Goal: Information Seeking & Learning: Find specific fact

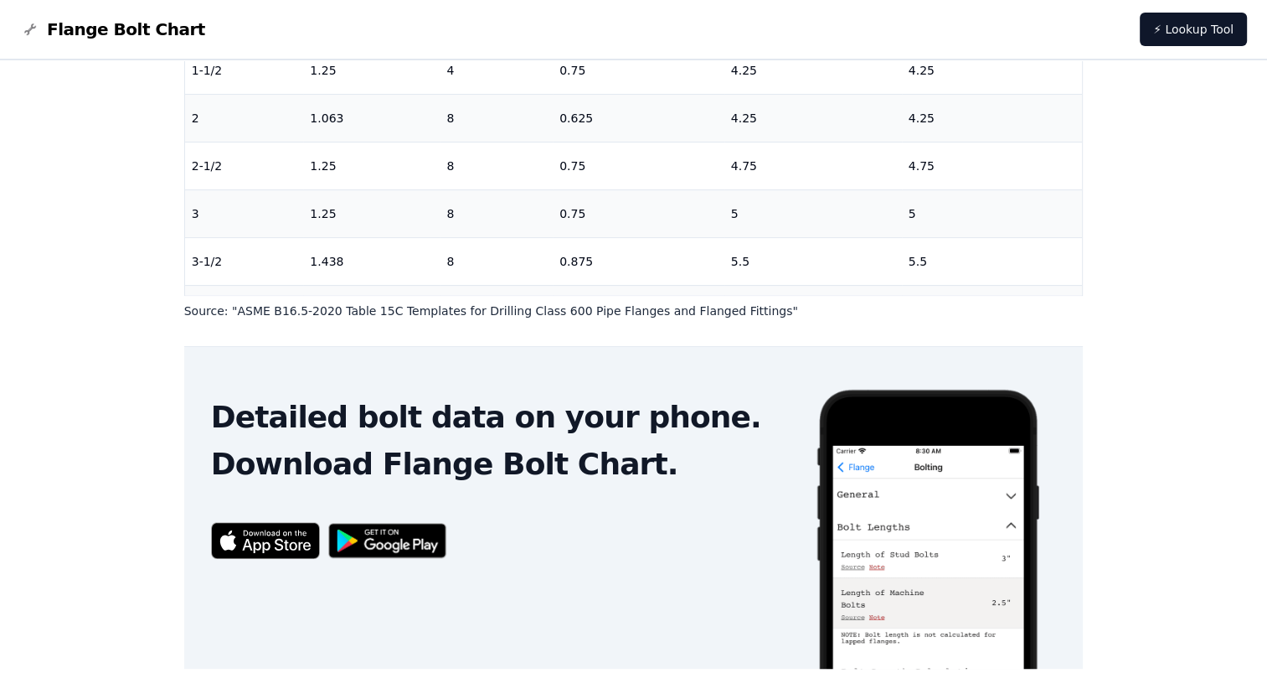
scroll to position [538, 0]
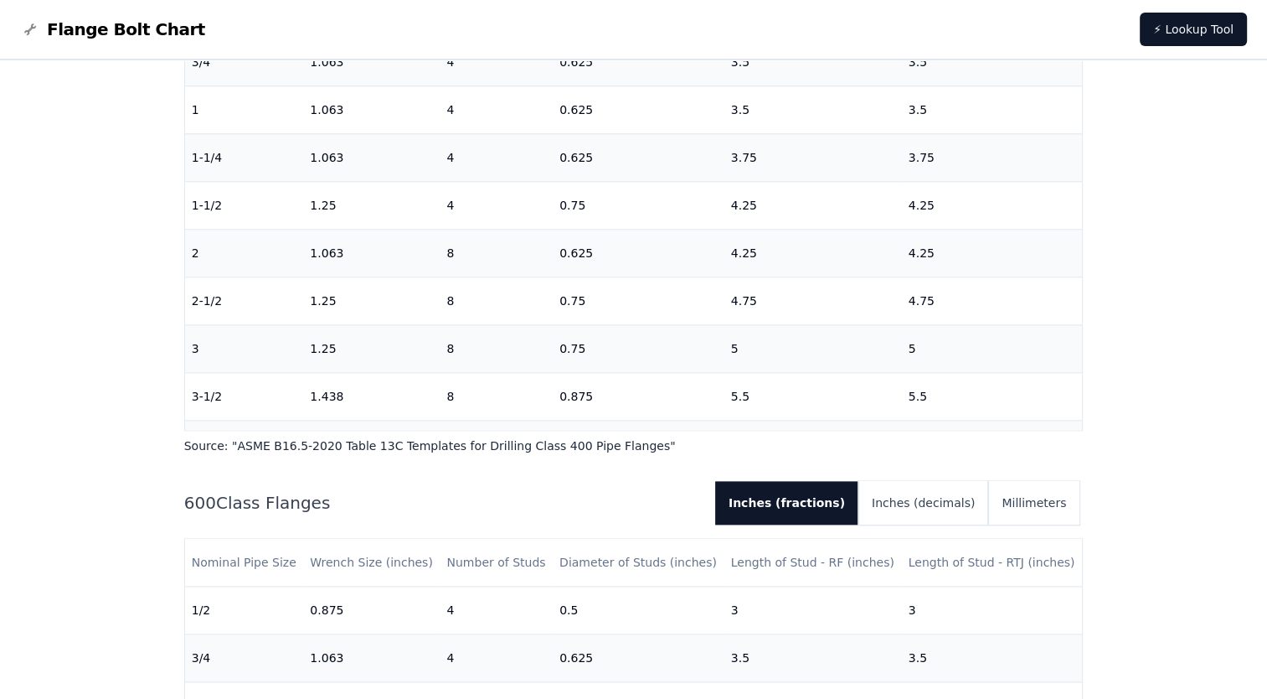
scroll to position [2261, 0]
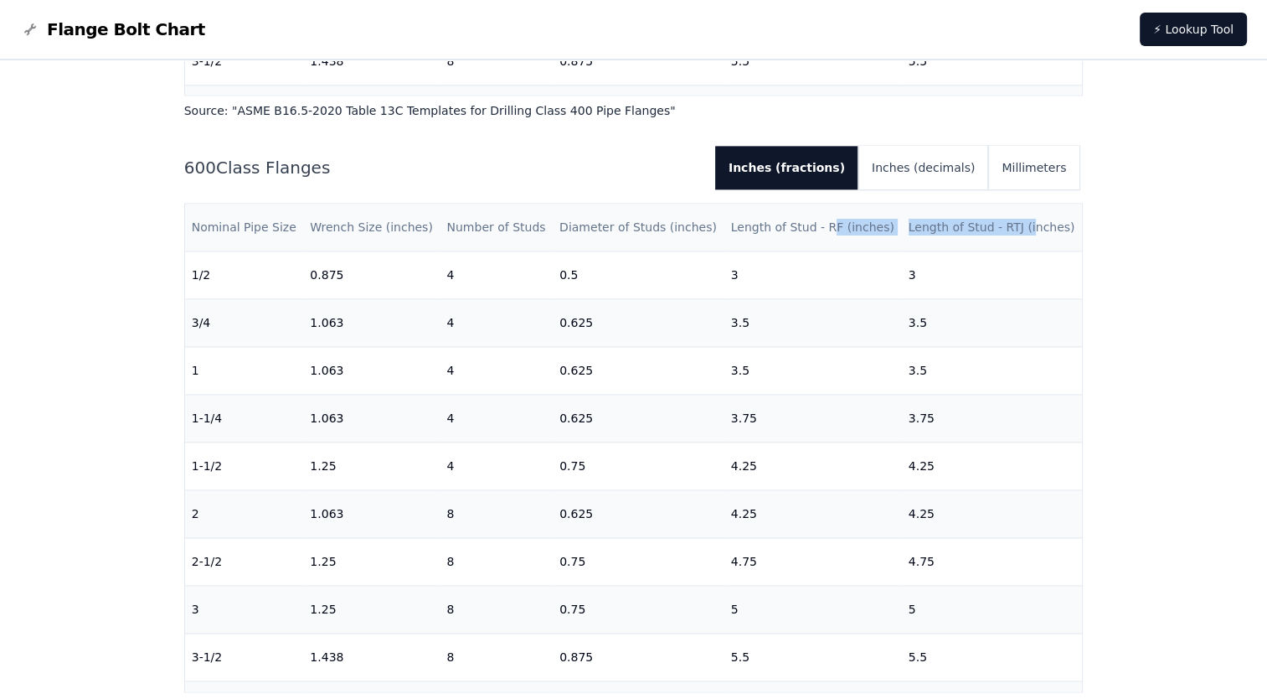
drag, startPoint x: 1012, startPoint y: 243, endPoint x: 817, endPoint y: 239, distance: 194.4
click at [817, 239] on tr "Nominal Pipe Size Wrench Size (inches) Number of Studs Diameter of Studs (inche…" at bounding box center [634, 228] width 898 height 48
drag, startPoint x: 817, startPoint y: 239, endPoint x: 614, endPoint y: 242, distance: 203.6
click at [614, 242] on th "Diameter of Studs (inches)" at bounding box center [639, 228] width 172 height 48
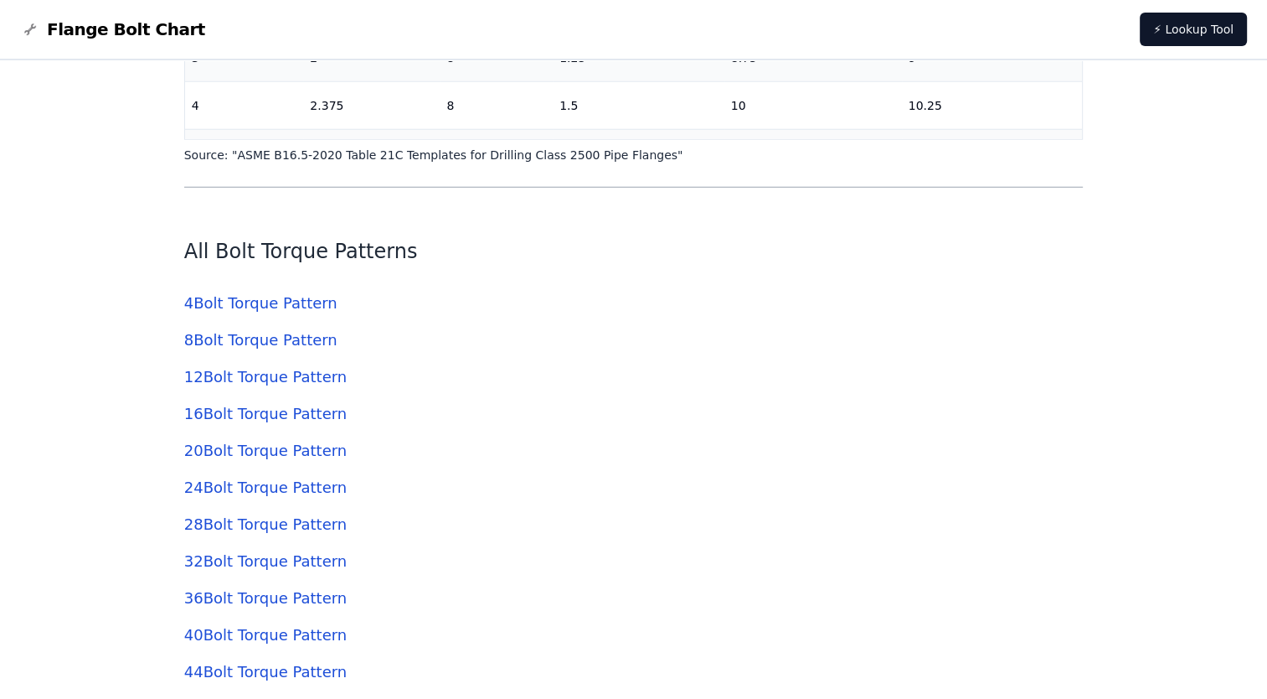
scroll to position [4439, 0]
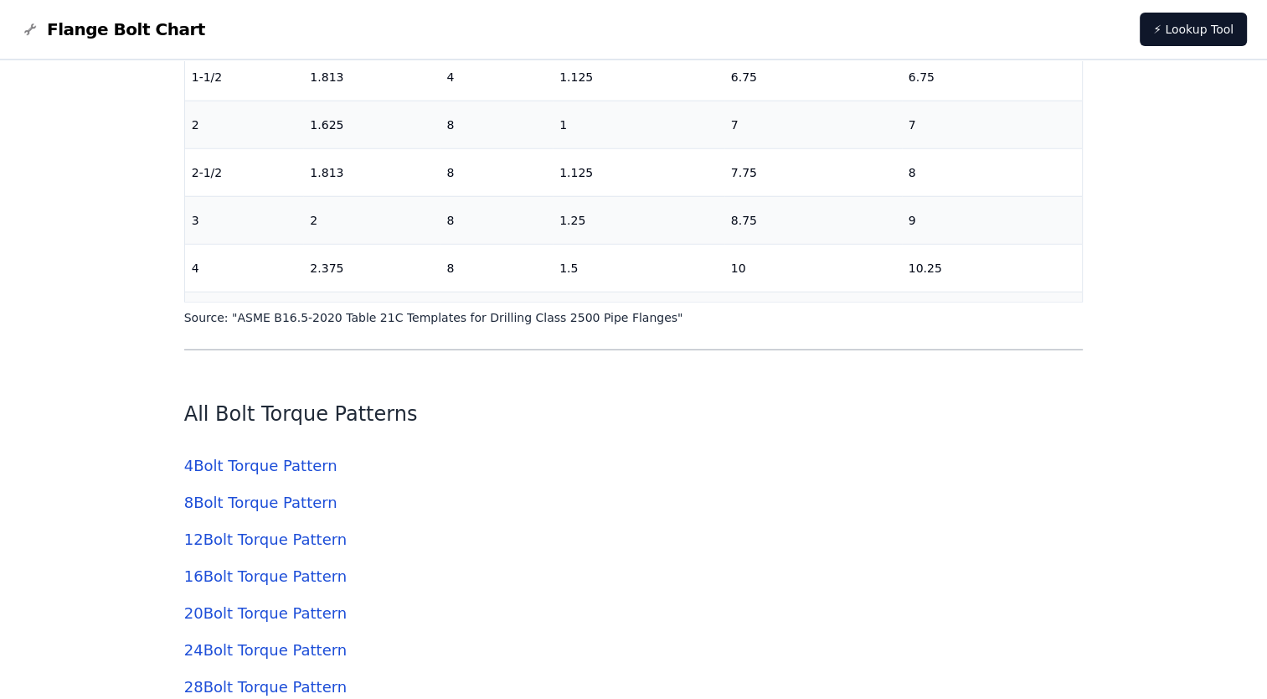
click at [261, 503] on link "8 Bolt Torque Pattern" at bounding box center [260, 502] width 153 height 18
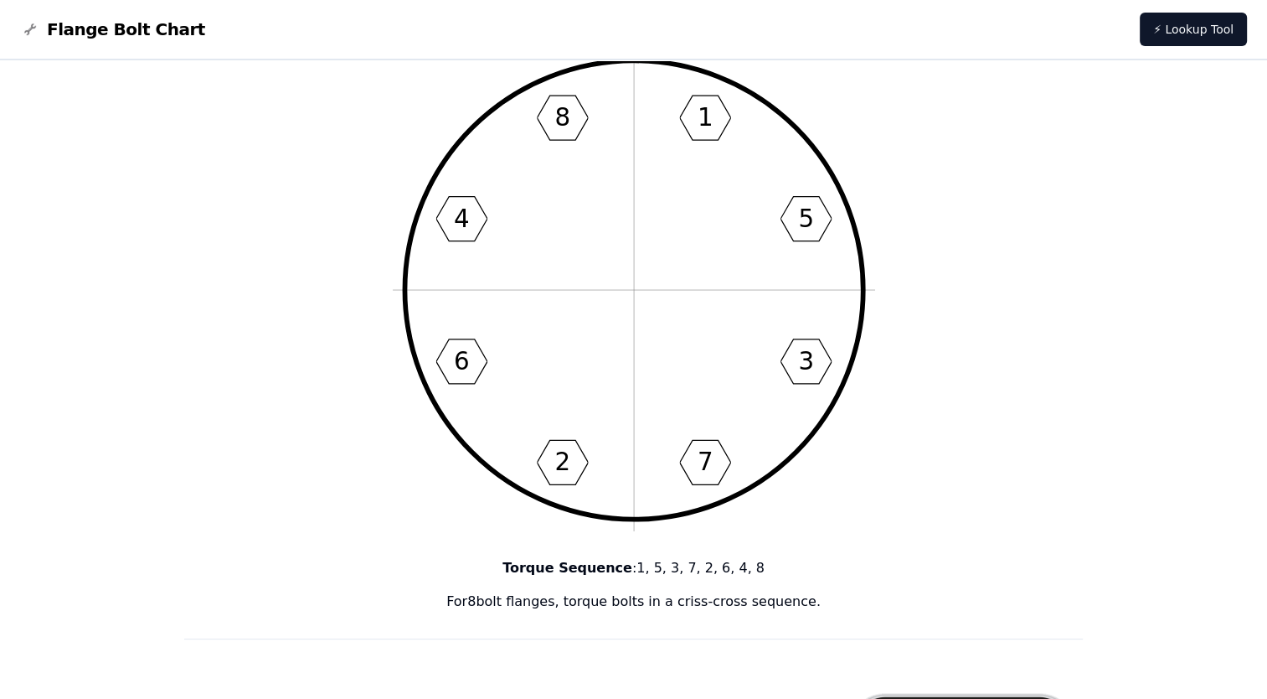
scroll to position [84, 0]
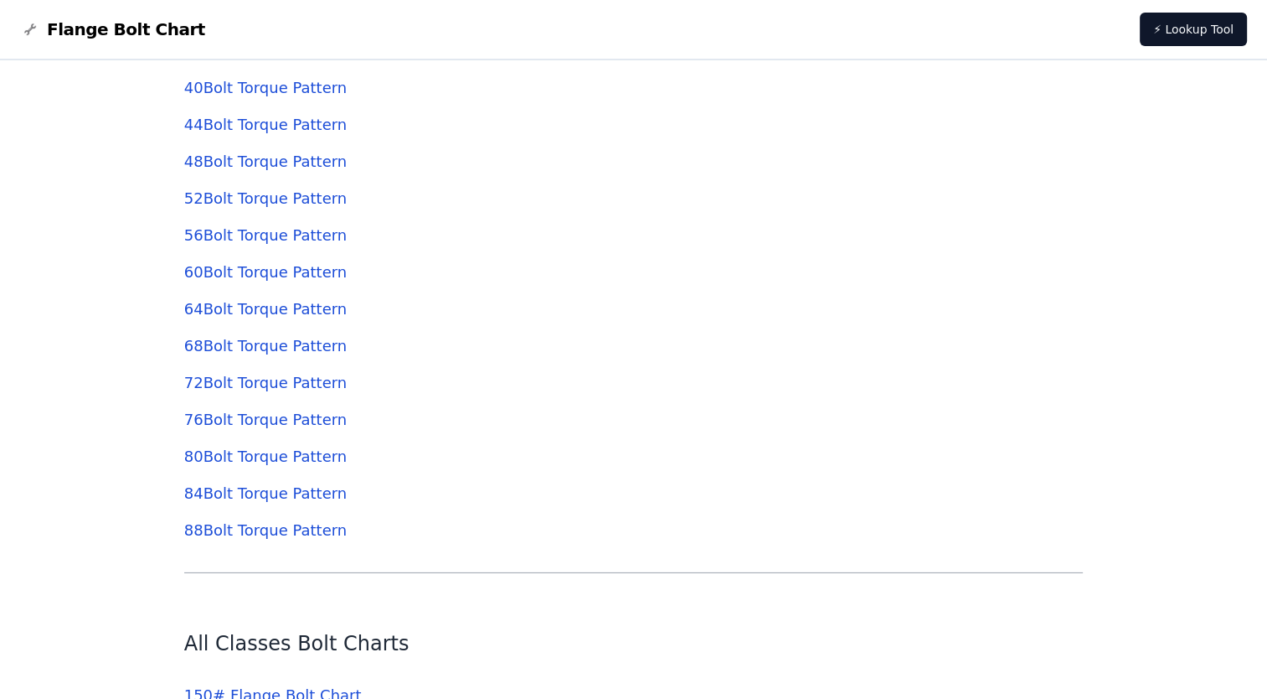
scroll to position [5528, 0]
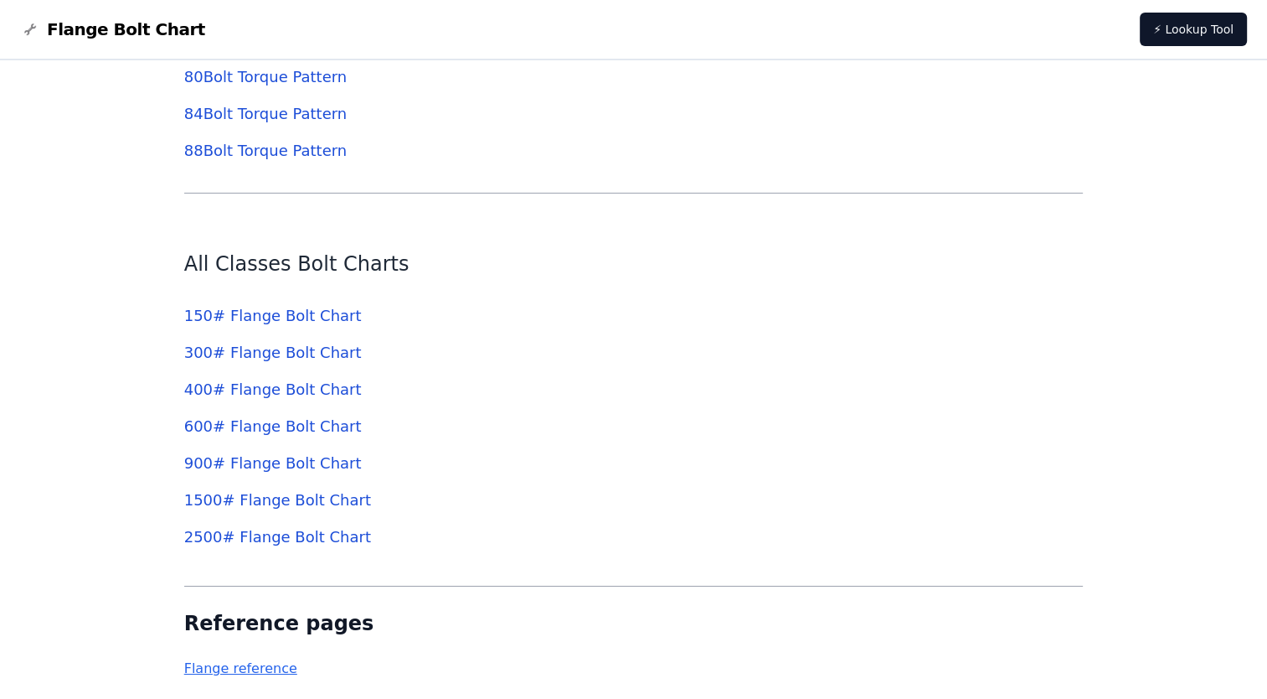
click at [252, 424] on link "600 # Flange Bolt Chart" at bounding box center [273, 426] width 178 height 18
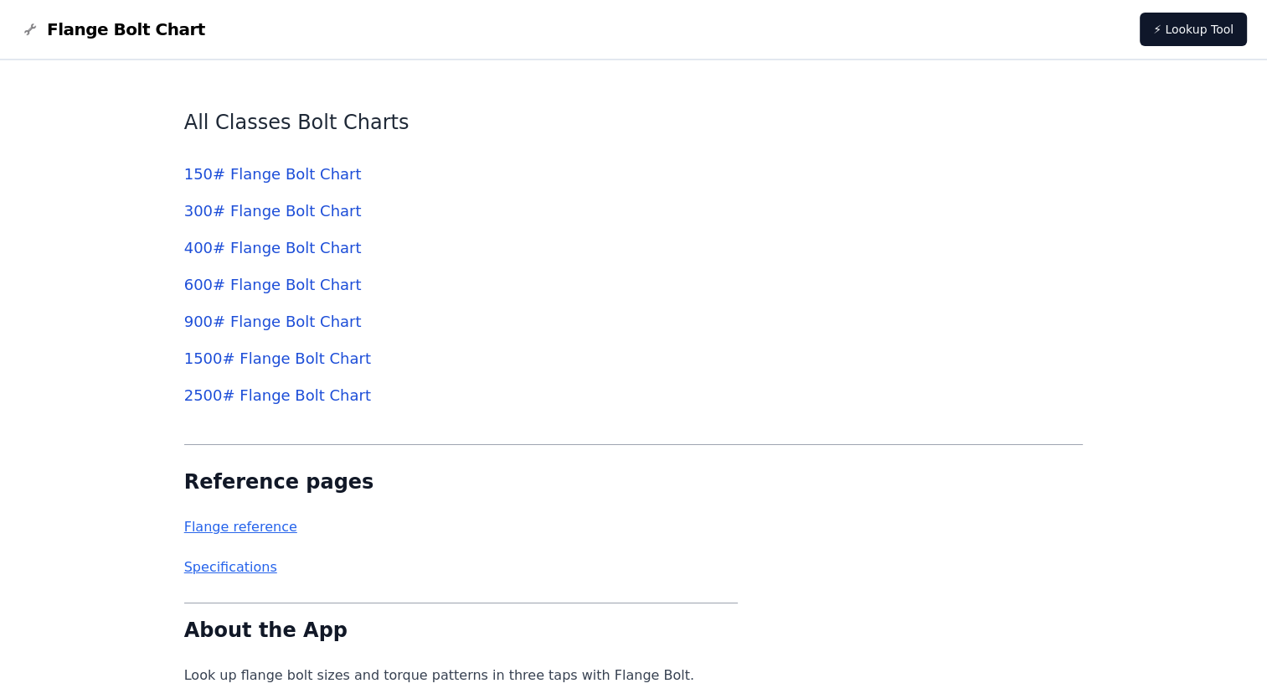
scroll to position [5779, 0]
